Goal: Task Accomplishment & Management: Manage account settings

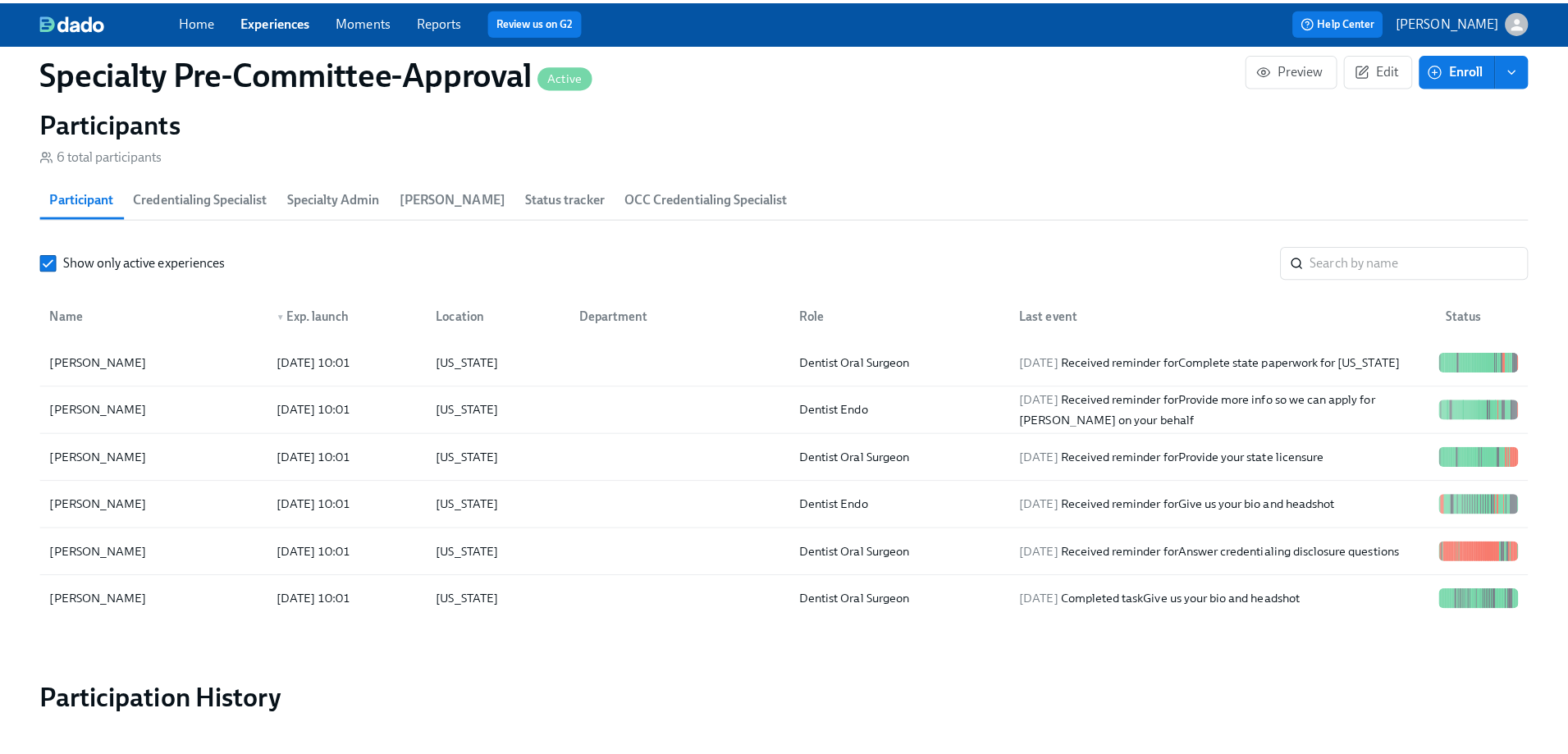
scroll to position [2624, 0]
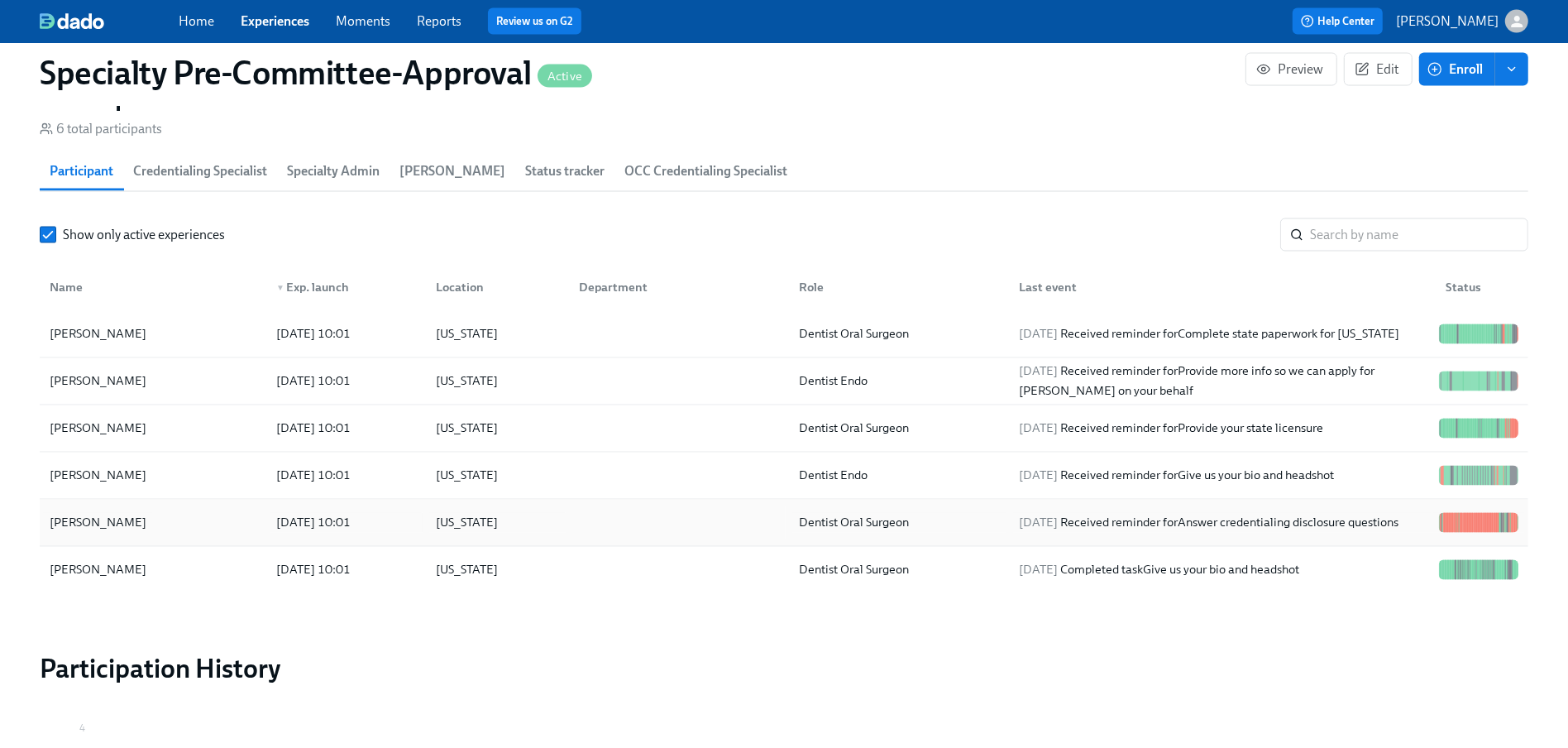
click at [94, 533] on div "[PERSON_NAME]" at bounding box center [98, 523] width 110 height 20
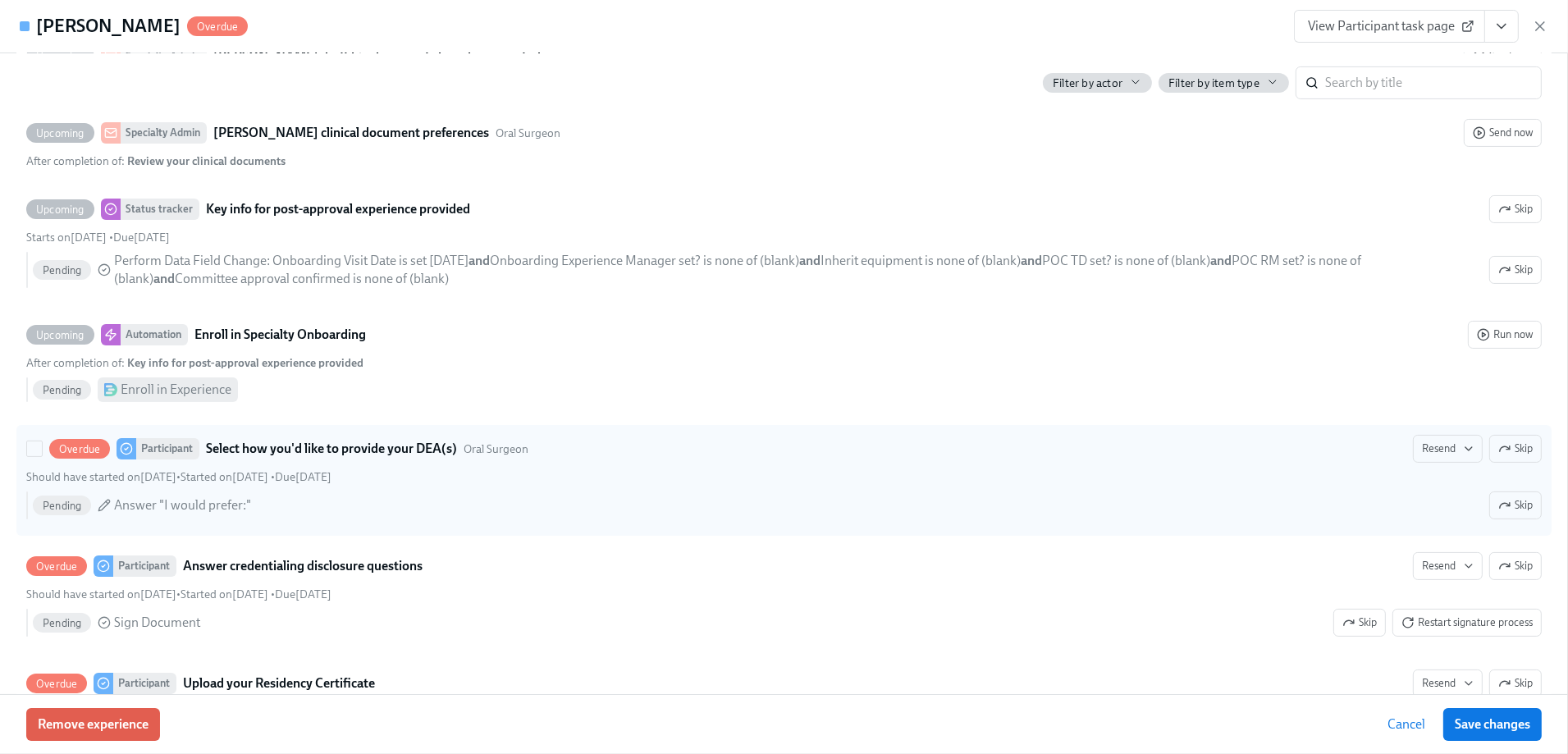
scroll to position [8531, 0]
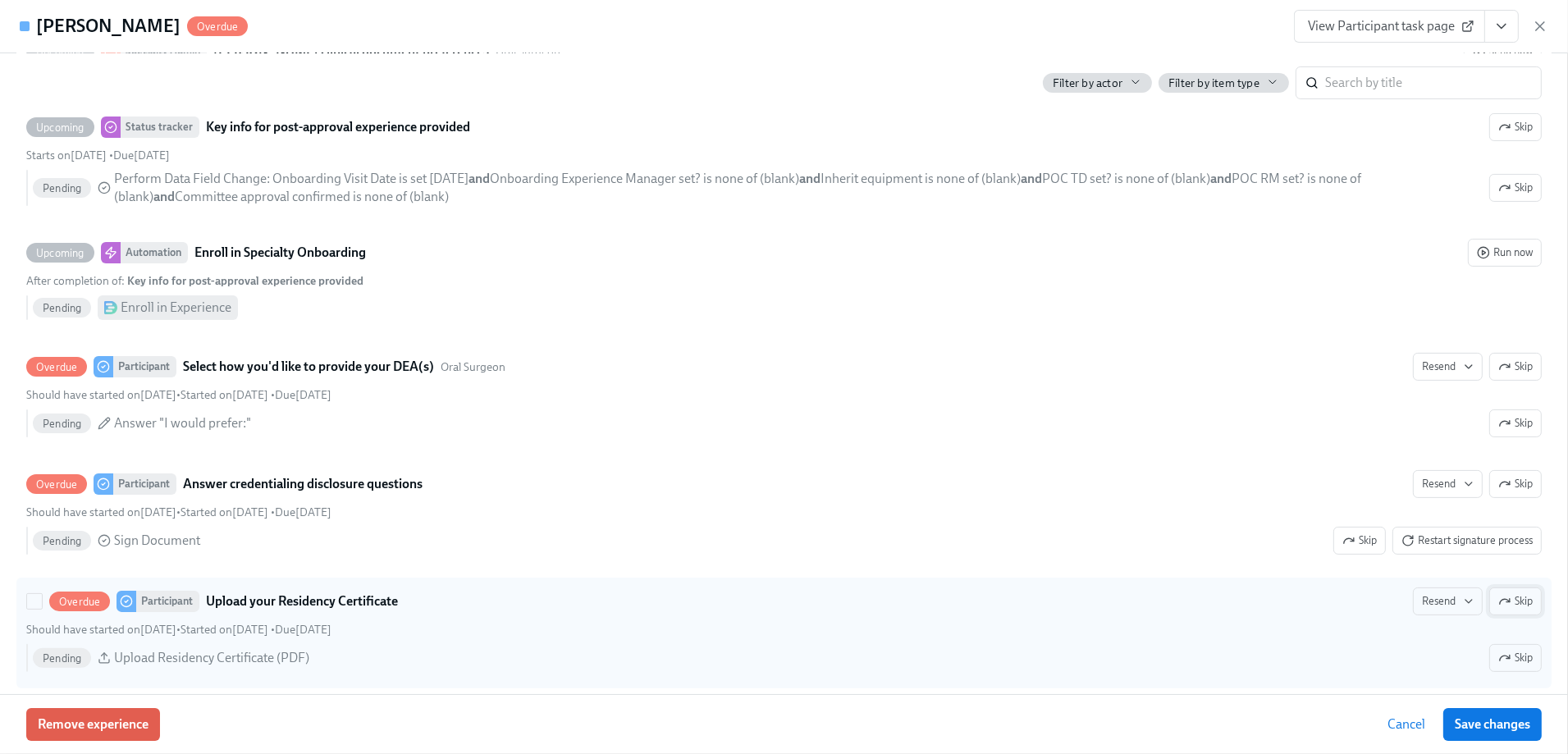
click at [1498, 594] on icon "button" at bounding box center [1505, 601] width 13 height 13
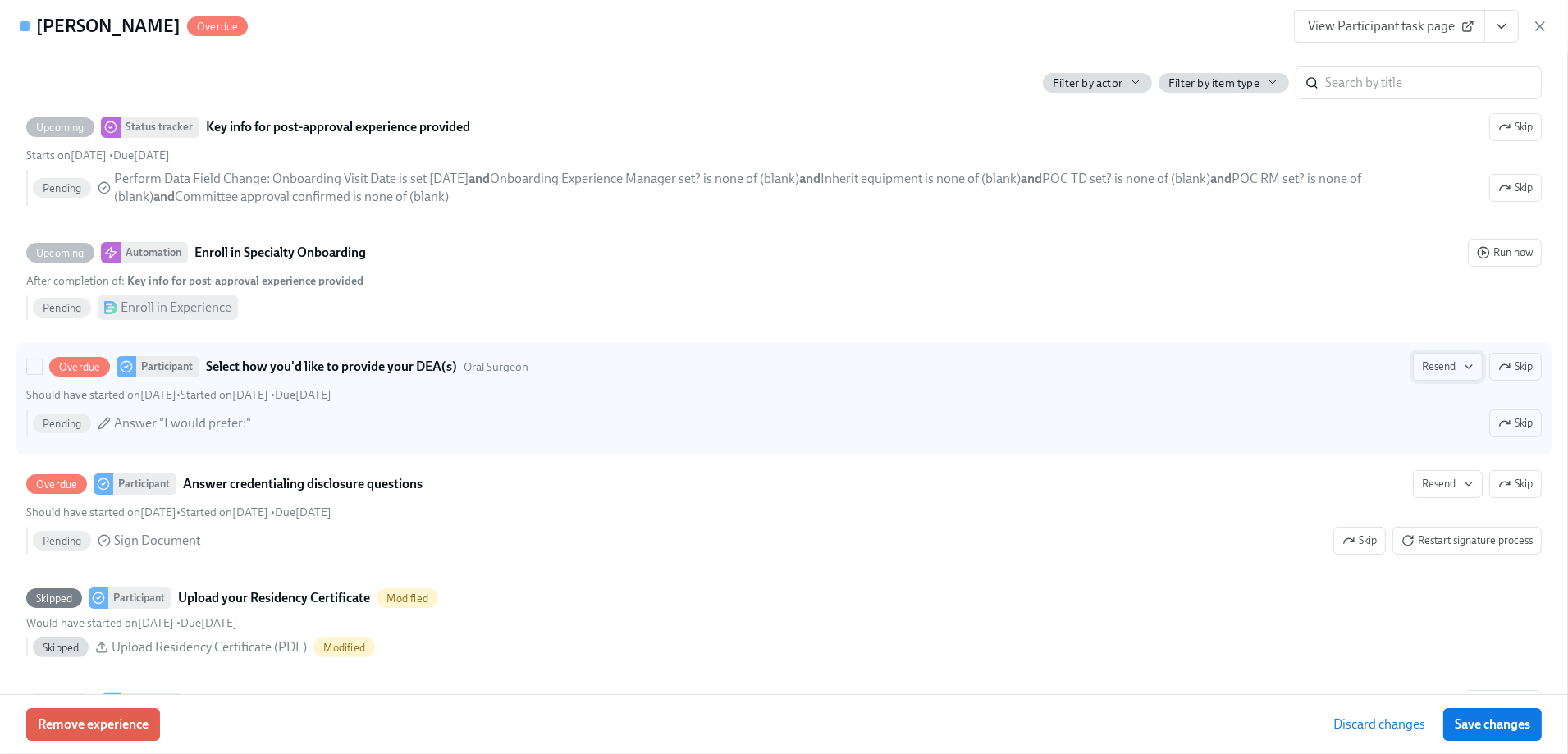
click at [1444, 359] on span "Resend" at bounding box center [1448, 366] width 52 height 16
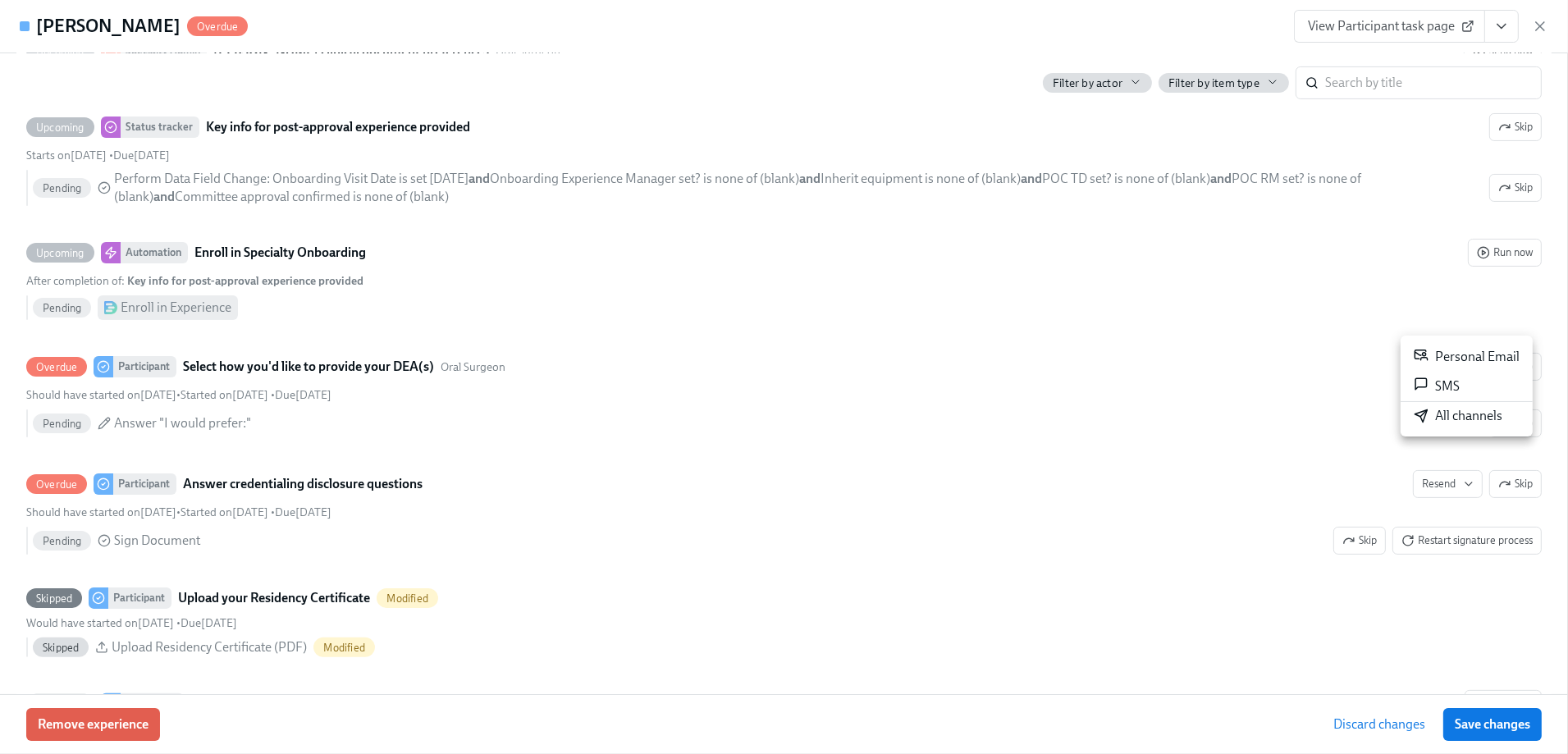
click at [1450, 414] on div "All channels" at bounding box center [1458, 415] width 88 height 18
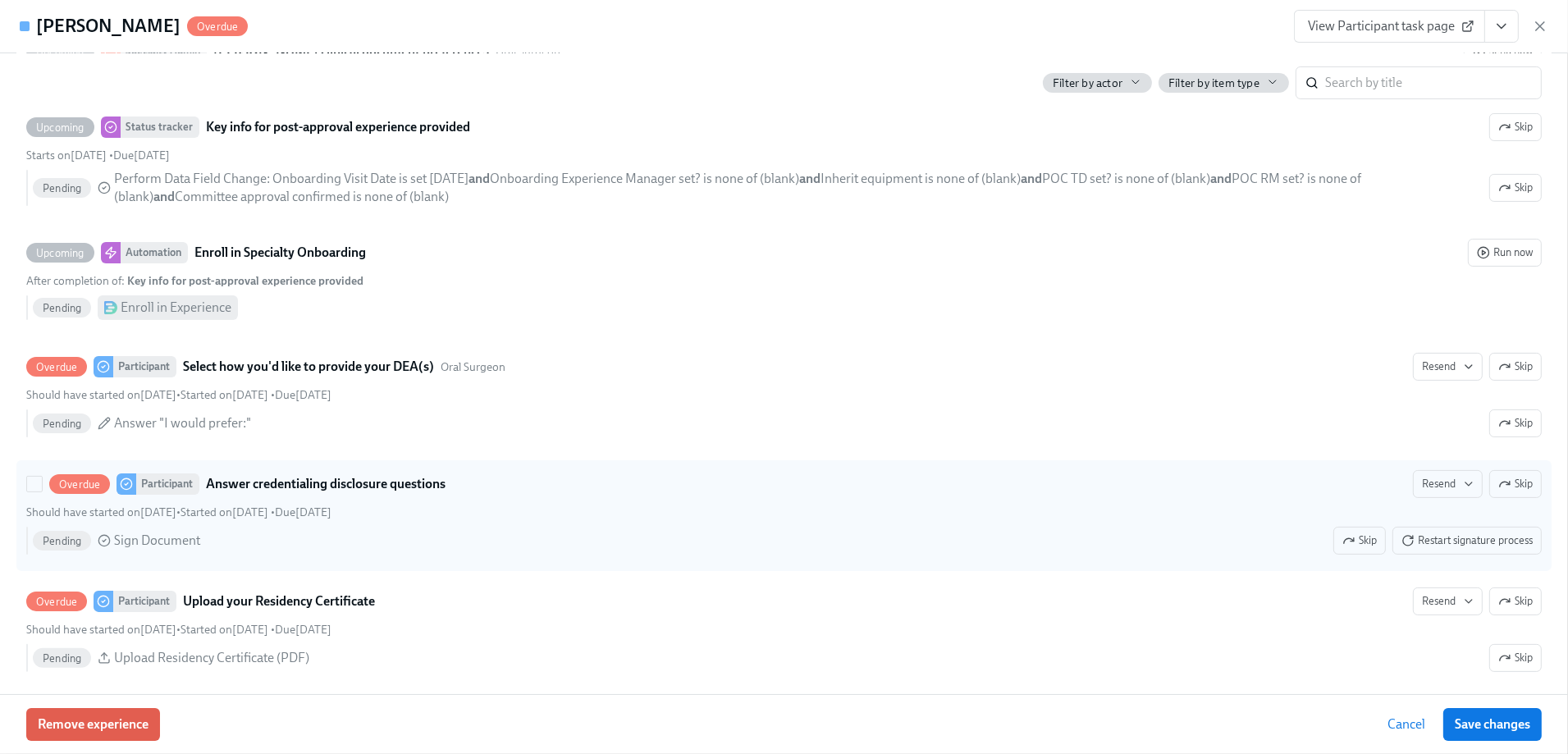
click at [405, 474] on strong "Answer credentialing disclosure questions" at bounding box center [325, 484] width 240 height 20
click at [42, 477] on input "Overdue Participant Answer credentialing disclosure questions Resend Skip Shoul…" at bounding box center [35, 485] width 15 height 15
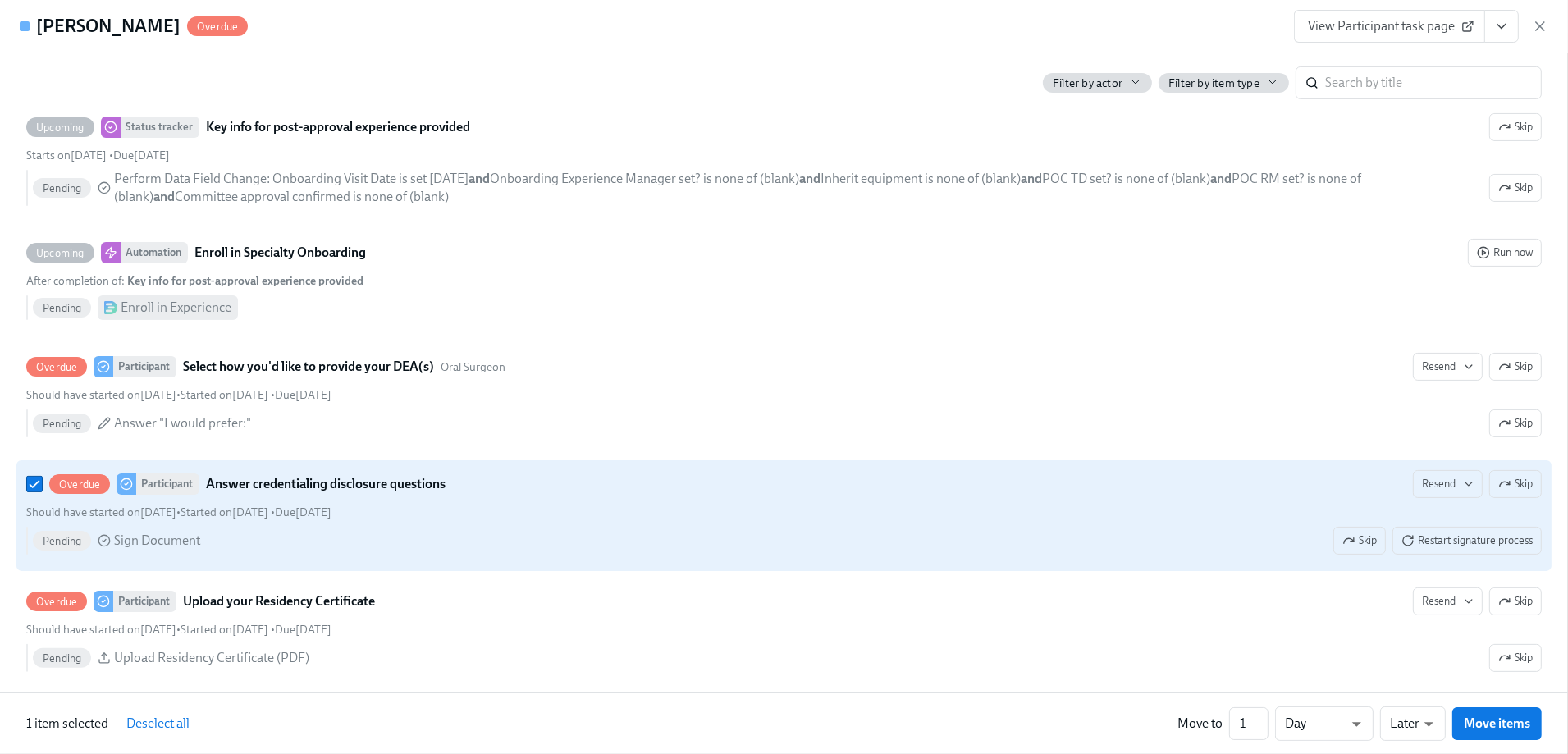
click at [405, 474] on strong "Answer credentialing disclosure questions" at bounding box center [325, 484] width 240 height 20
click at [42, 477] on input "Overdue Participant Answer credentialing disclosure questions Resend Skip Shoul…" at bounding box center [35, 485] width 15 height 15
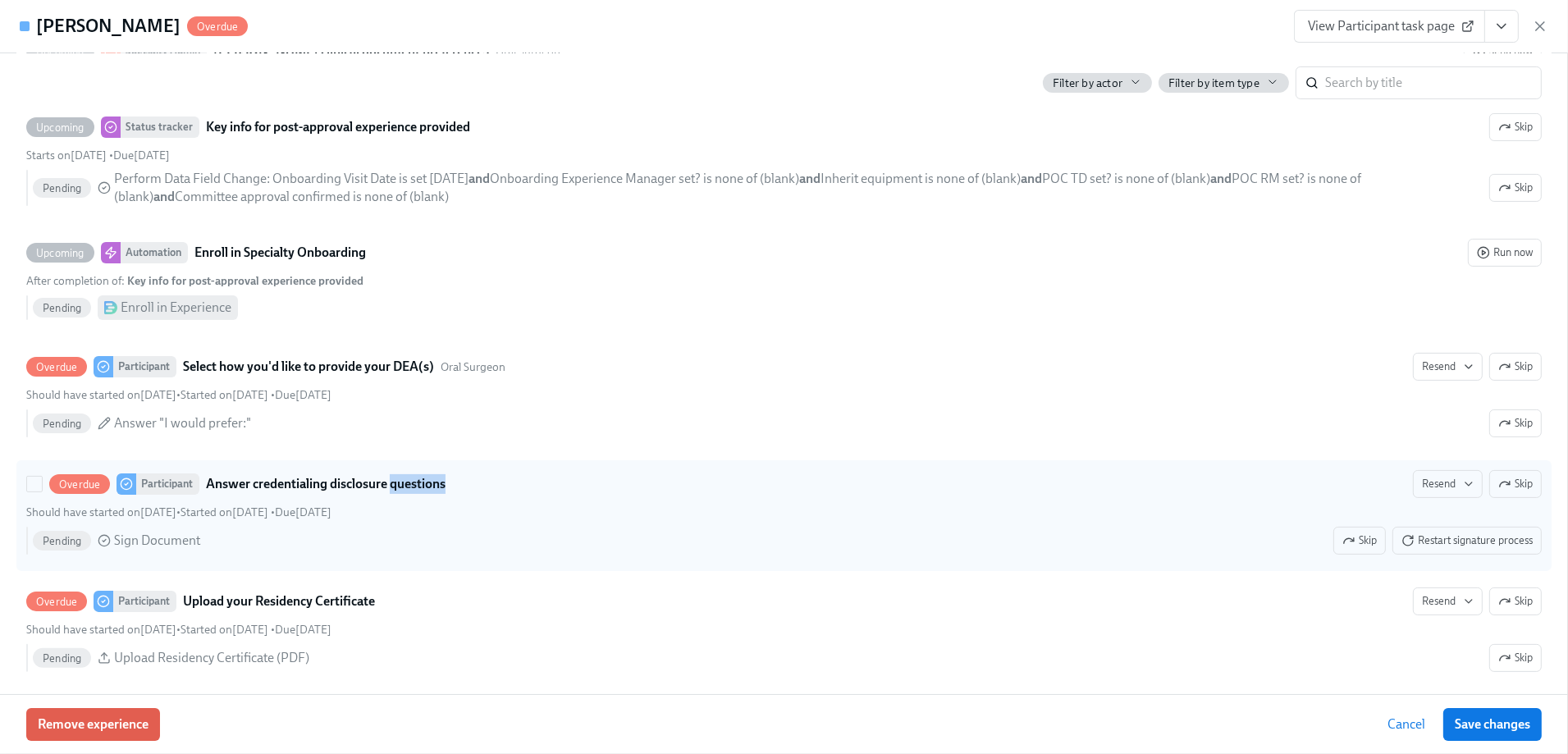
click at [405, 474] on strong "Answer credentialing disclosure questions" at bounding box center [325, 484] width 240 height 20
click at [42, 477] on input "Overdue Participant Answer credentialing disclosure questions Resend Skip Shoul…" at bounding box center [35, 485] width 15 height 15
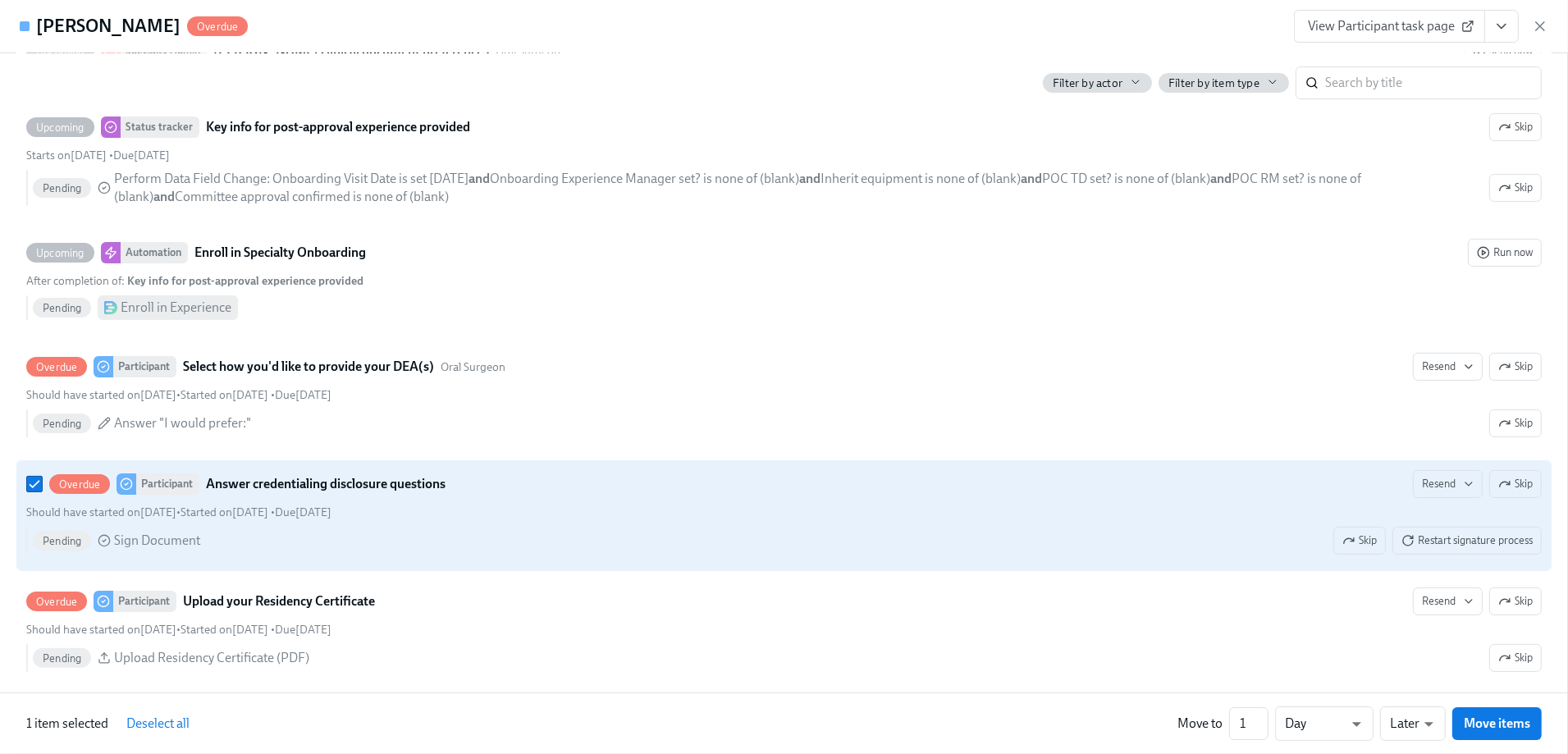
click at [422, 504] on div "Should have started on [DATE] • Started on [DATE] • Due [DATE]" at bounding box center [784, 512] width 1515 height 16
click at [42, 477] on input "Overdue Participant Answer credentialing disclosure questions Resend Skip Shoul…" at bounding box center [35, 485] width 15 height 15
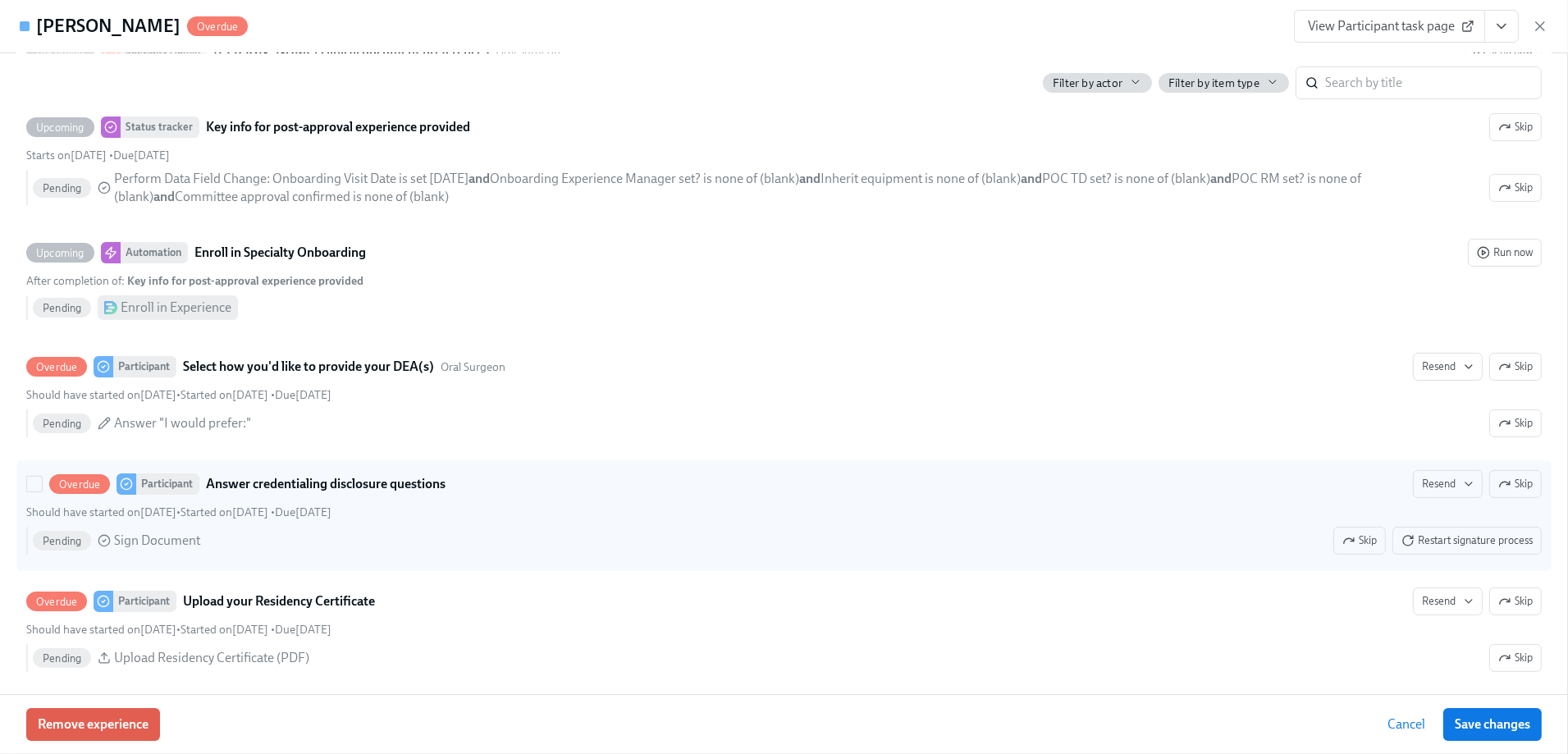
click at [422, 504] on div "Should have started on [DATE] • Started on [DATE] • Due [DATE]" at bounding box center [784, 512] width 1515 height 16
click at [42, 477] on input "Overdue Participant Answer credentialing disclosure questions Resend Skip Shoul…" at bounding box center [35, 485] width 15 height 15
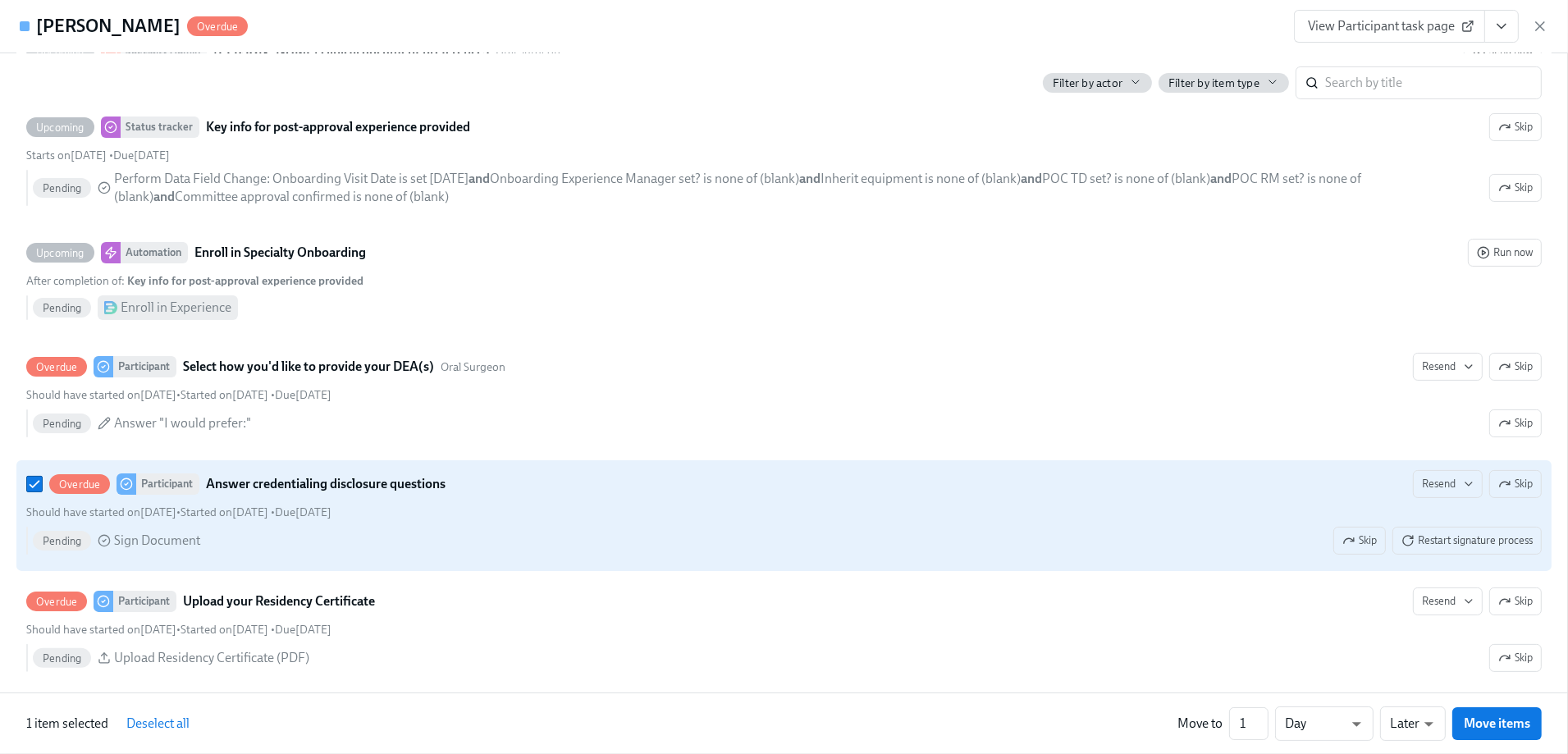
click at [422, 504] on div "Should have started on [DATE] • Started on [DATE] • Due [DATE]" at bounding box center [784, 512] width 1515 height 16
click at [42, 477] on input "Overdue Participant Answer credentialing disclosure questions Resend Skip Shoul…" at bounding box center [35, 485] width 15 height 15
checkbox input "false"
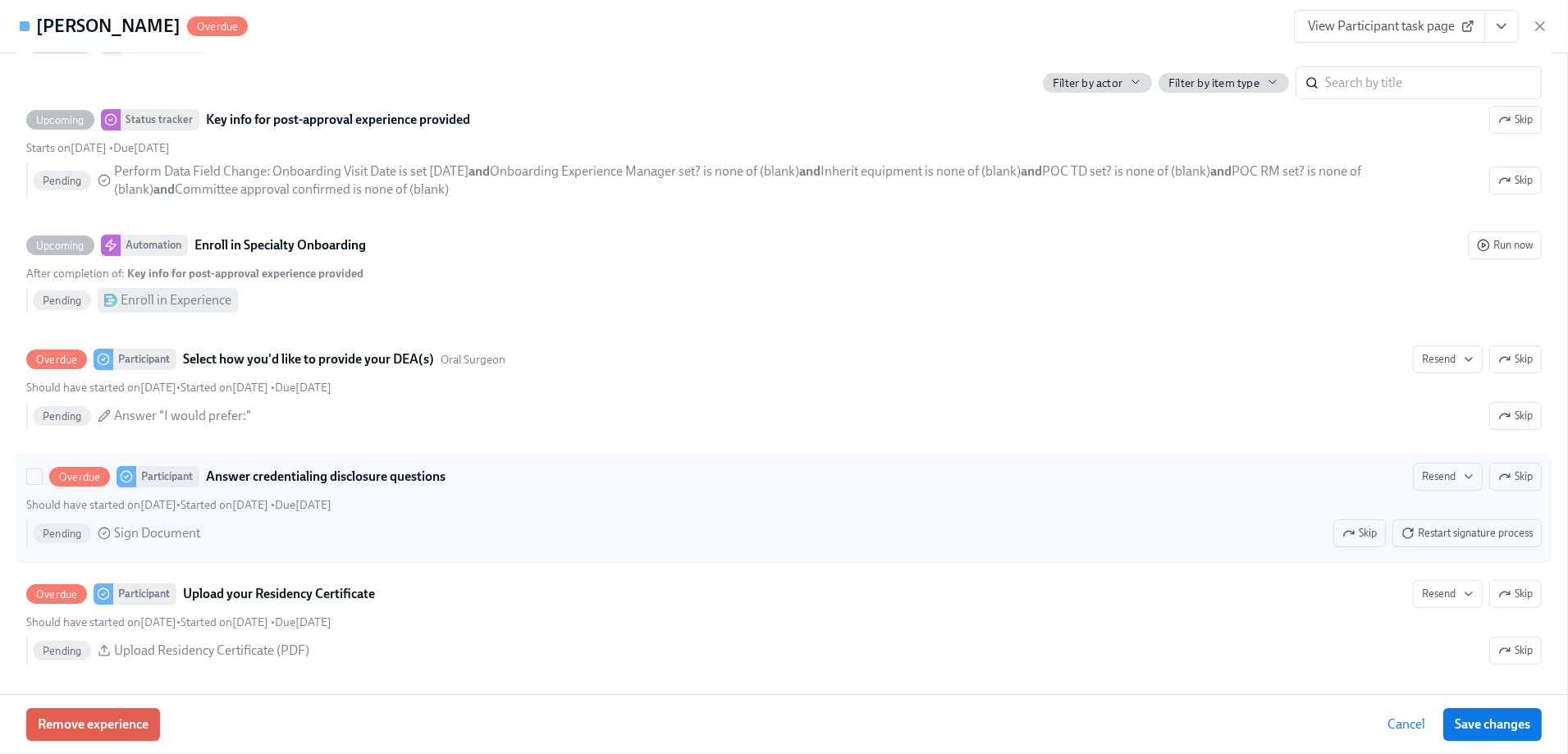
scroll to position [8503, 0]
